Goal: Task Accomplishment & Management: Complete application form

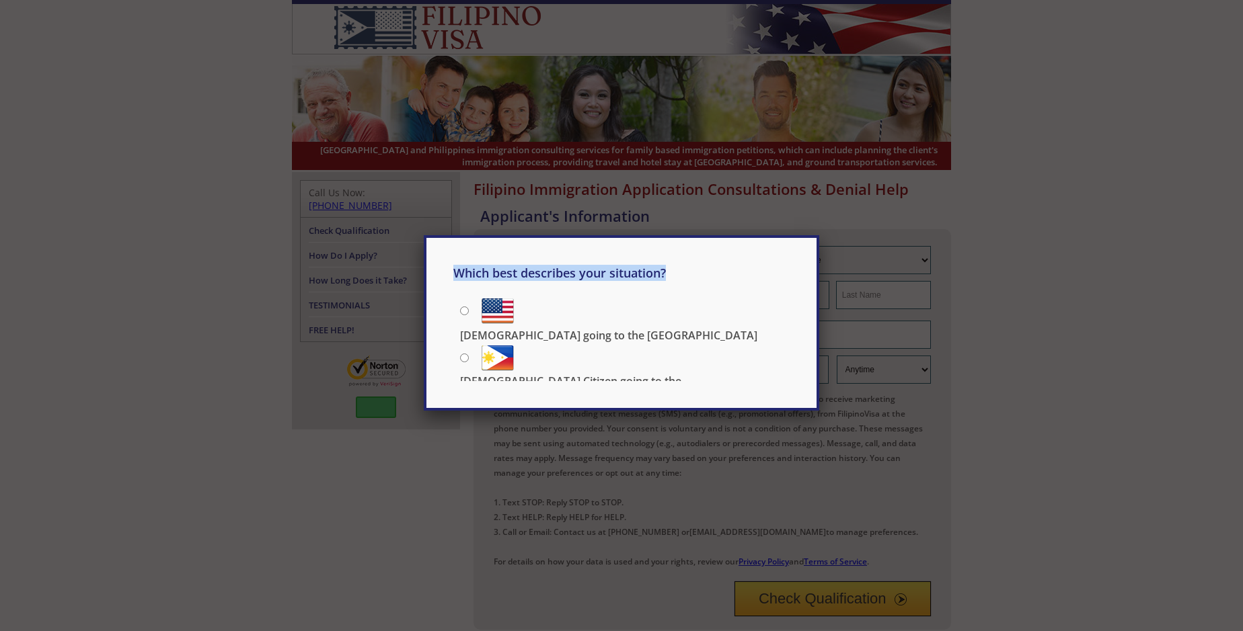
click at [781, 165] on div "Which best describes your situation? [DEMOGRAPHIC_DATA] going to the [GEOGRAPHI…" at bounding box center [621, 315] width 1243 height 631
type input "[PERSON_NAME]"
click at [883, 165] on div "Which best describes your situation? [DEMOGRAPHIC_DATA] going to the [GEOGRAPHI…" at bounding box center [621, 315] width 1243 height 631
type input "[PERSON_NAME]"
click at [832, 200] on div "Which best describes your situation? [DEMOGRAPHIC_DATA] going to the [GEOGRAPHI…" at bounding box center [621, 315] width 1243 height 631
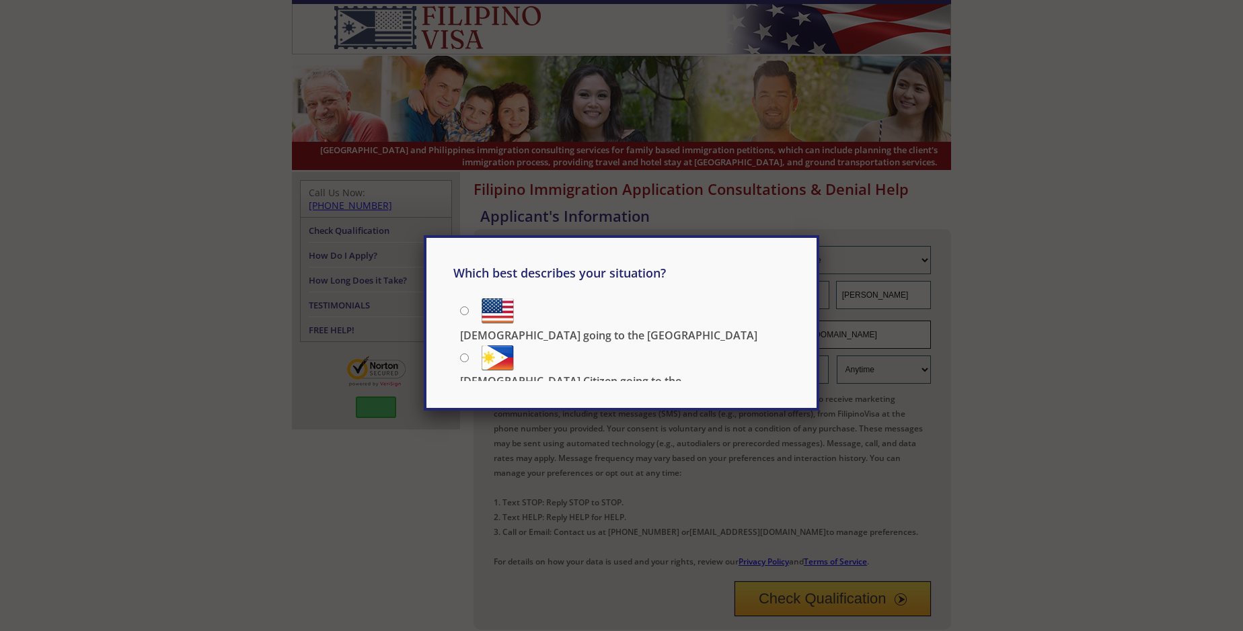
type input "[EMAIL_ADDRESS][DOMAIN_NAME]"
click at [781, 235] on div "Which best describes your situation? [DEMOGRAPHIC_DATA] going to the [GEOGRAPHI…" at bounding box center [621, 323] width 395 height 176
type input "14938571107"
select select "Morning"
click at [498, 262] on div "Which best describes your situation? [DEMOGRAPHIC_DATA] going to the [GEOGRAPHI…" at bounding box center [621, 323] width 395 height 176
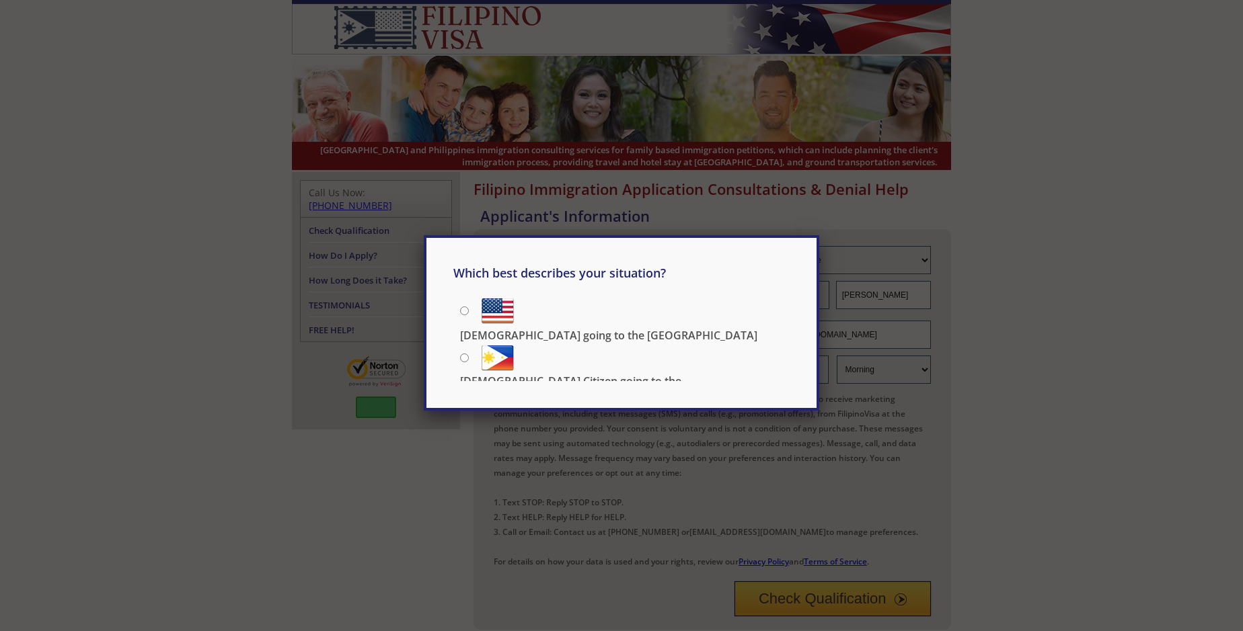
click at [832, 479] on div "Which best describes your situation? [DEMOGRAPHIC_DATA] going to the [GEOGRAPHI…" at bounding box center [621, 315] width 1243 height 631
